Goal: Task Accomplishment & Management: Use online tool/utility

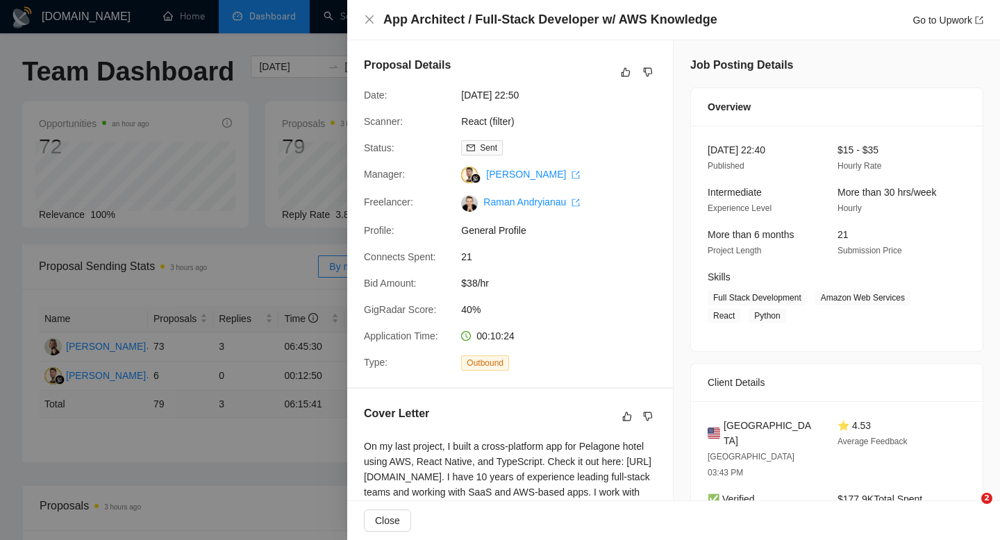
scroll to position [289, 0]
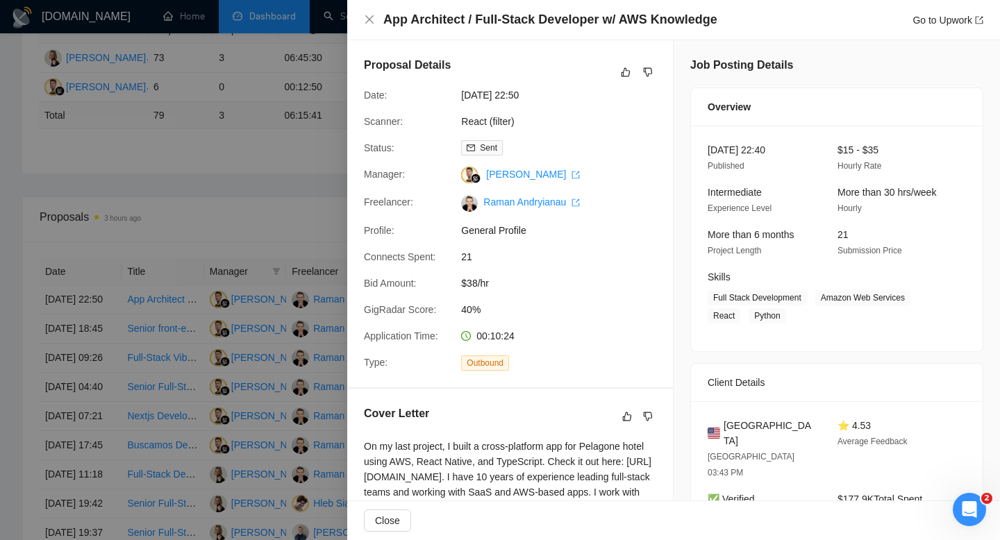
click at [142, 155] on div at bounding box center [500, 270] width 1000 height 540
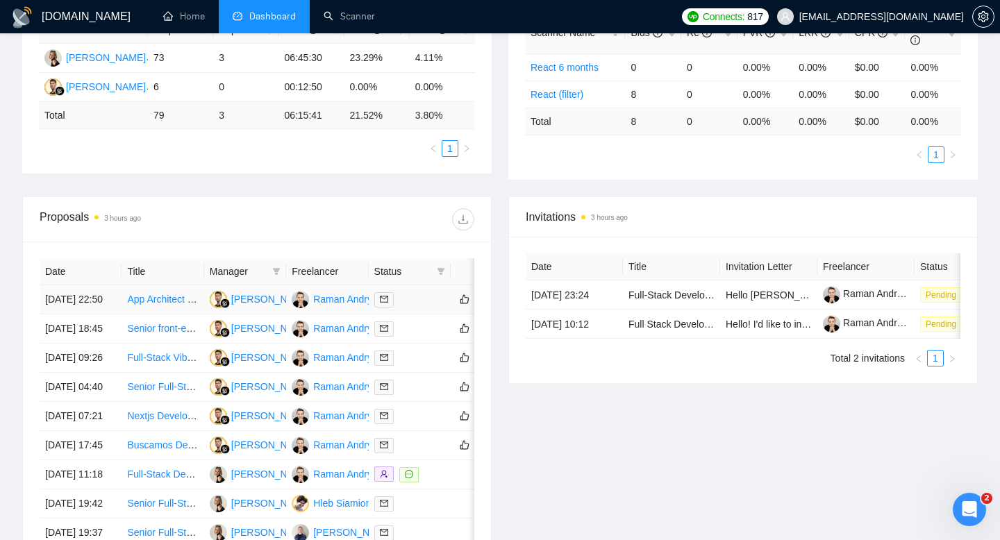
scroll to position [0, 0]
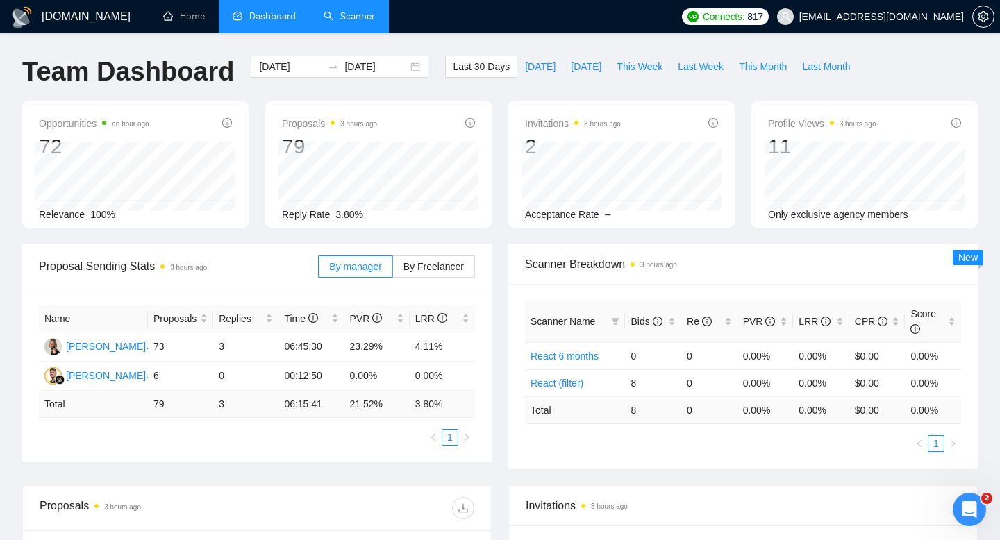
click at [352, 22] on link "Scanner" at bounding box center [349, 16] width 51 height 12
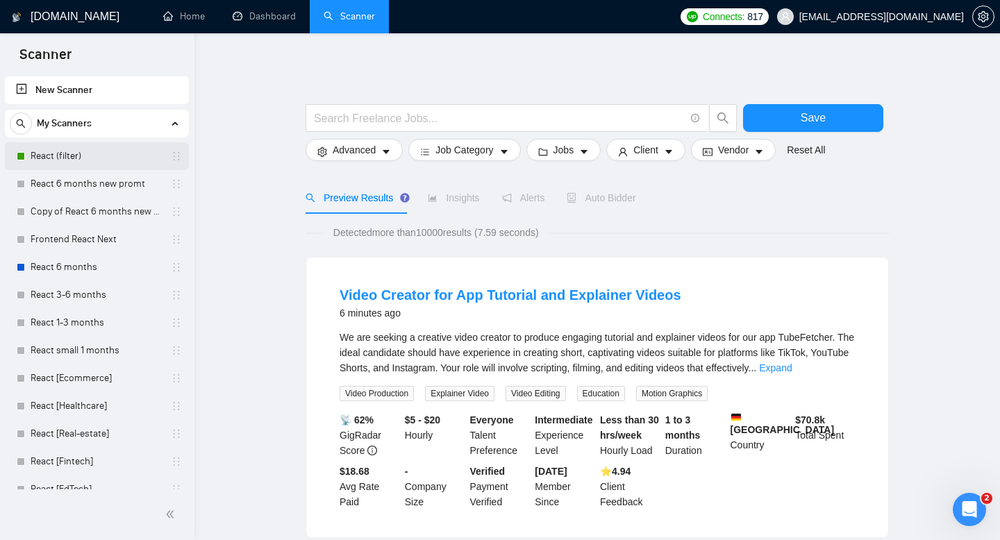
click at [105, 159] on link "React (filter)" at bounding box center [97, 156] width 132 height 28
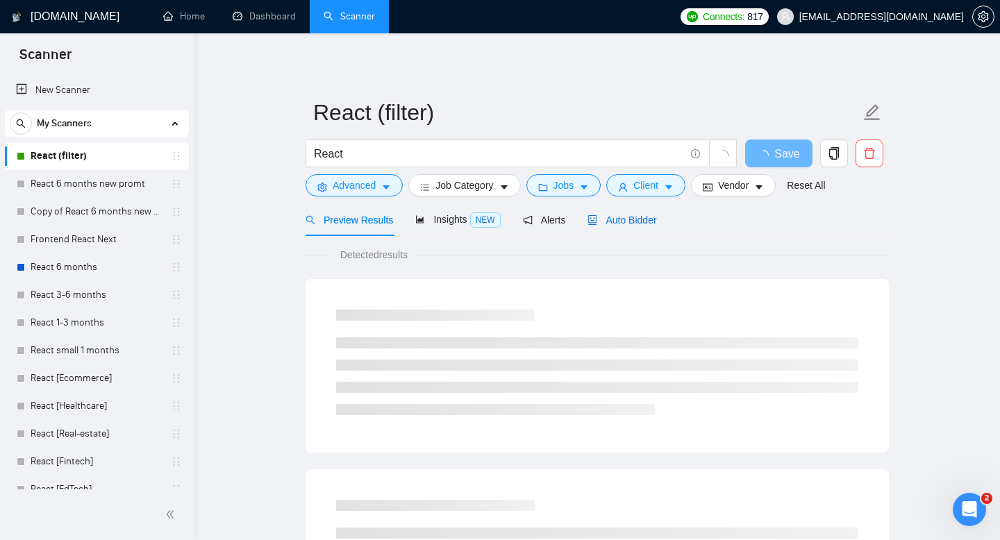
click at [648, 222] on span "Auto Bidder" at bounding box center [621, 220] width 69 height 11
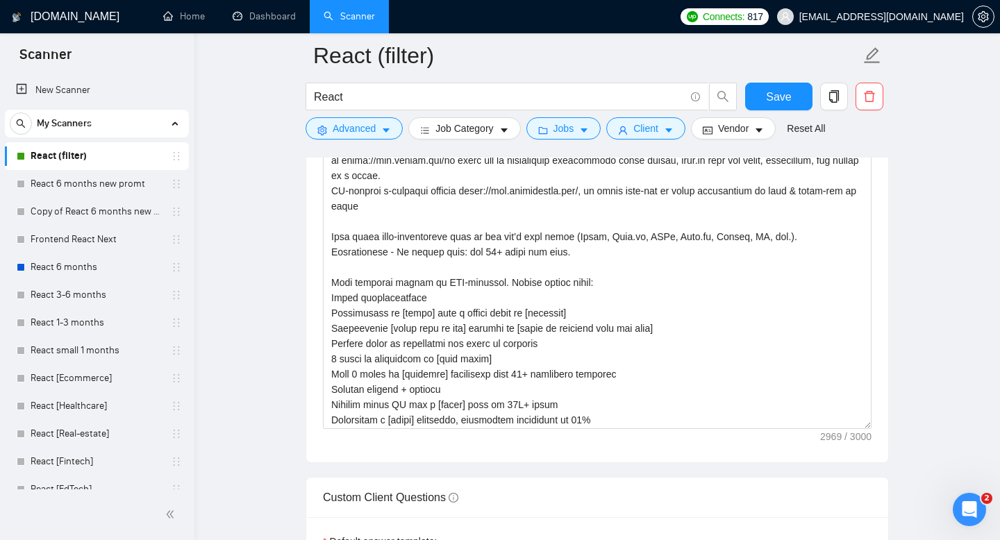
scroll to position [519, 0]
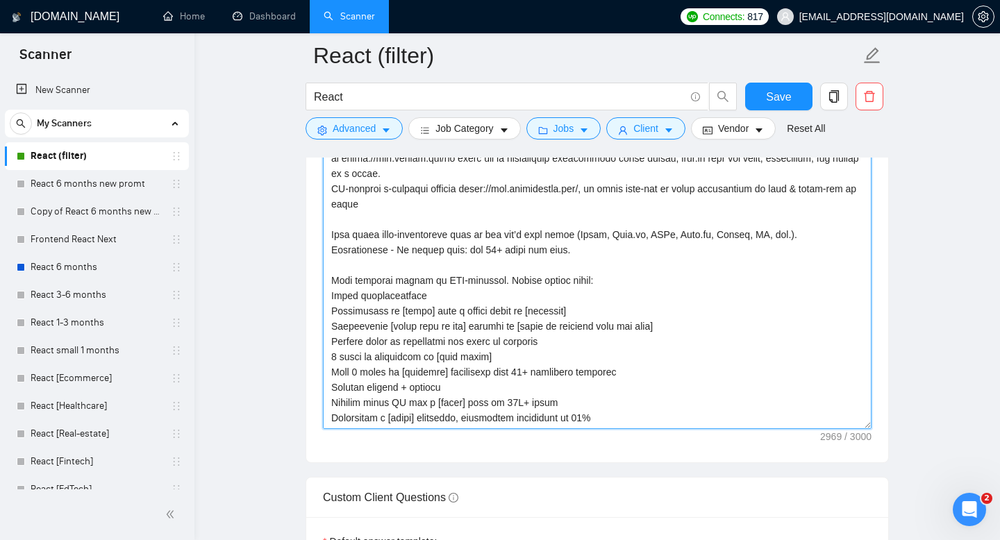
click at [639, 373] on textarea "Cover letter template:" at bounding box center [597, 273] width 549 height 312
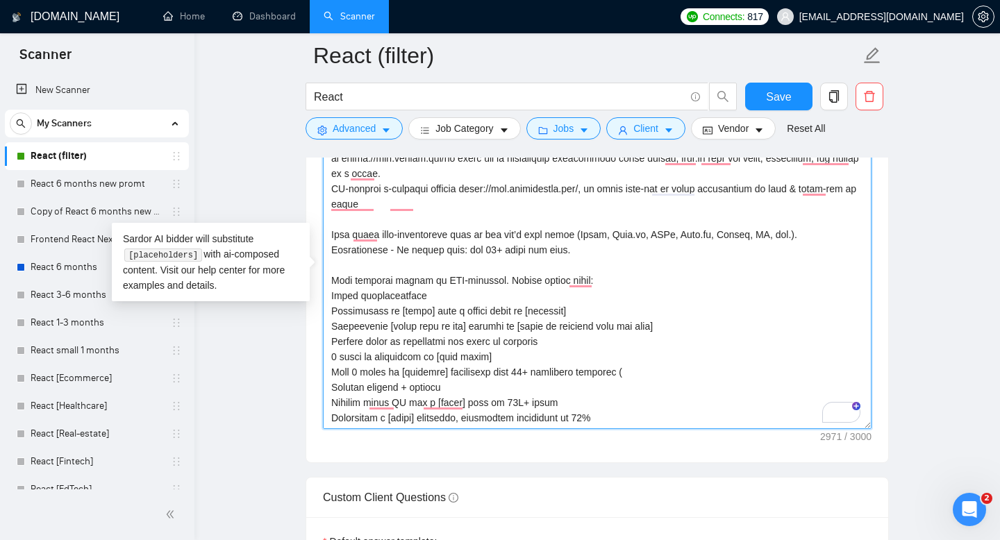
click at [361, 376] on textarea "Cover letter template:" at bounding box center [597, 273] width 549 height 312
click at [654, 372] on textarea "Cover letter template:" at bounding box center [597, 273] width 549 height 312
click at [778, 374] on textarea "Cover letter template:" at bounding box center [597, 273] width 549 height 312
click at [740, 375] on textarea "Cover letter template:" at bounding box center [597, 273] width 549 height 312
click at [771, 375] on textarea "Cover letter template:" at bounding box center [597, 273] width 549 height 312
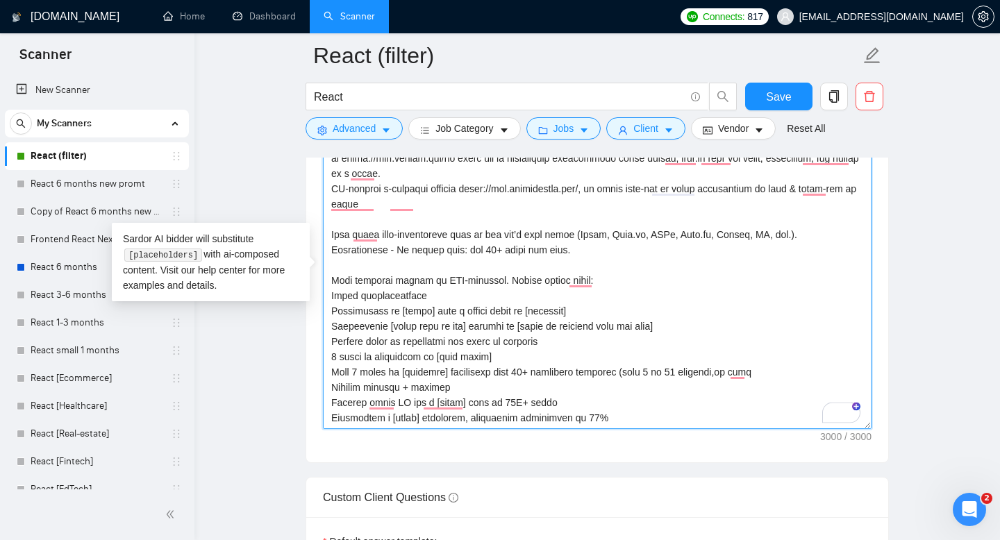
click at [635, 374] on textarea "Cover letter template:" at bounding box center [597, 273] width 549 height 312
click at [776, 370] on textarea "Cover letter template:" at bounding box center [597, 273] width 549 height 312
type textarea "Lor ipsumdolors (ametc, adipiscingel) sedd eiu temp incidid utlab etdolo magnaa…"
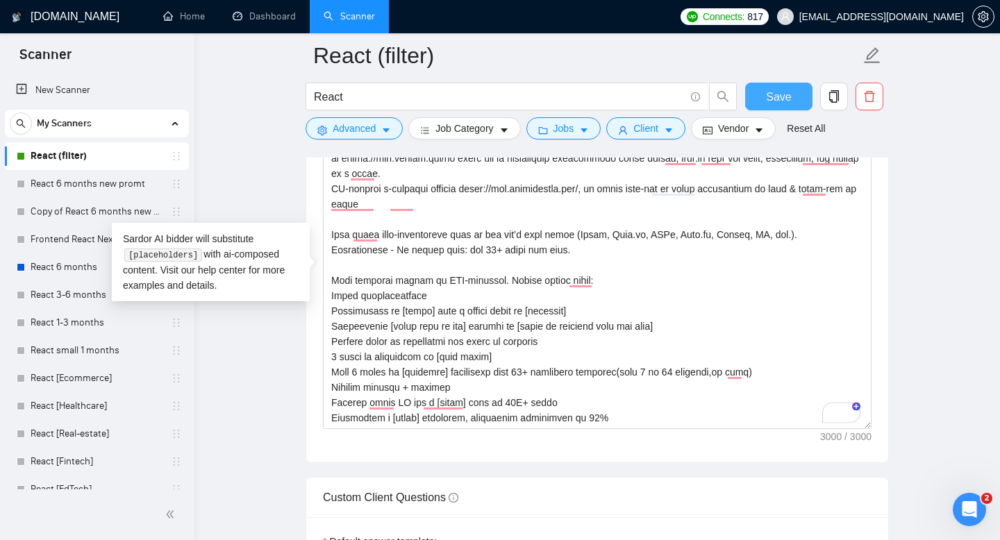
click at [766, 89] on span "Save" at bounding box center [778, 96] width 25 height 17
